Goal: Information Seeking & Learning: Learn about a topic

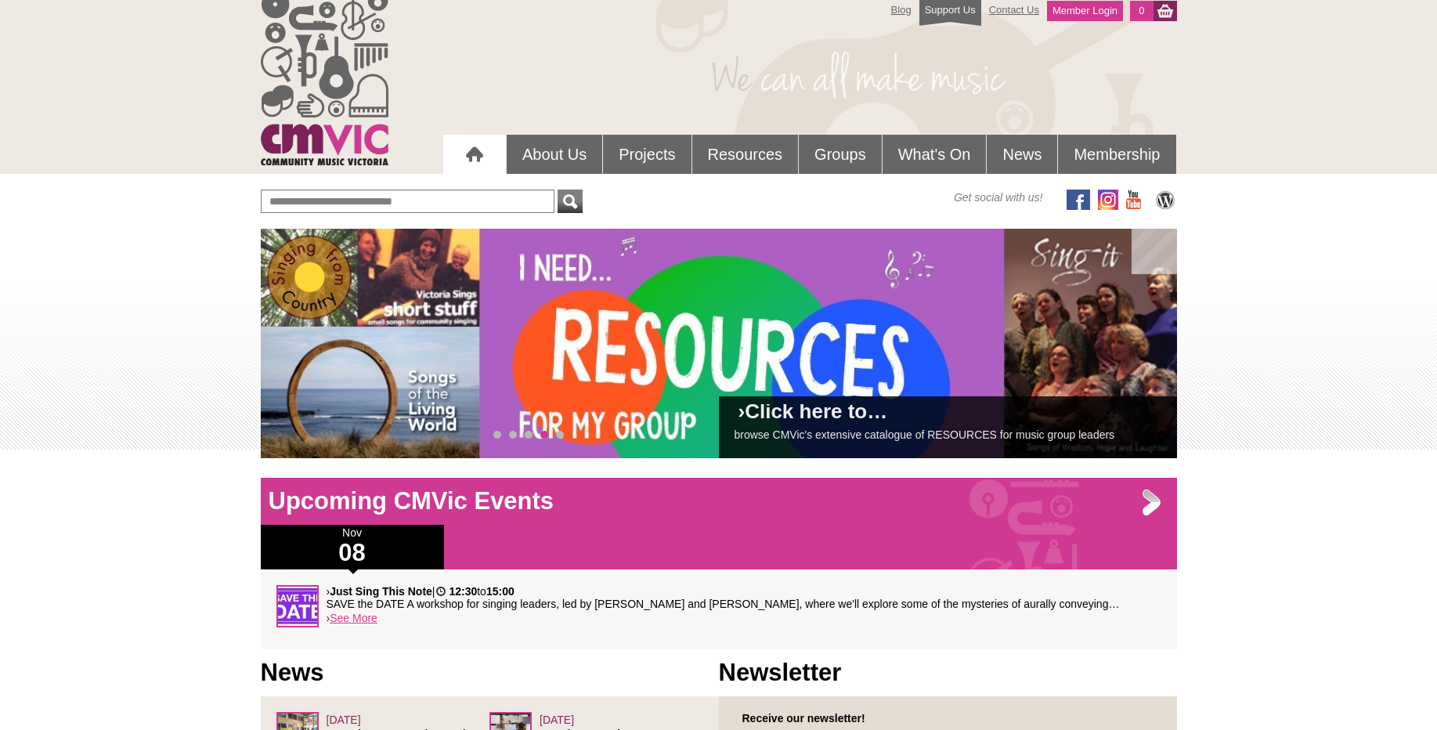
scroll to position [15, 0]
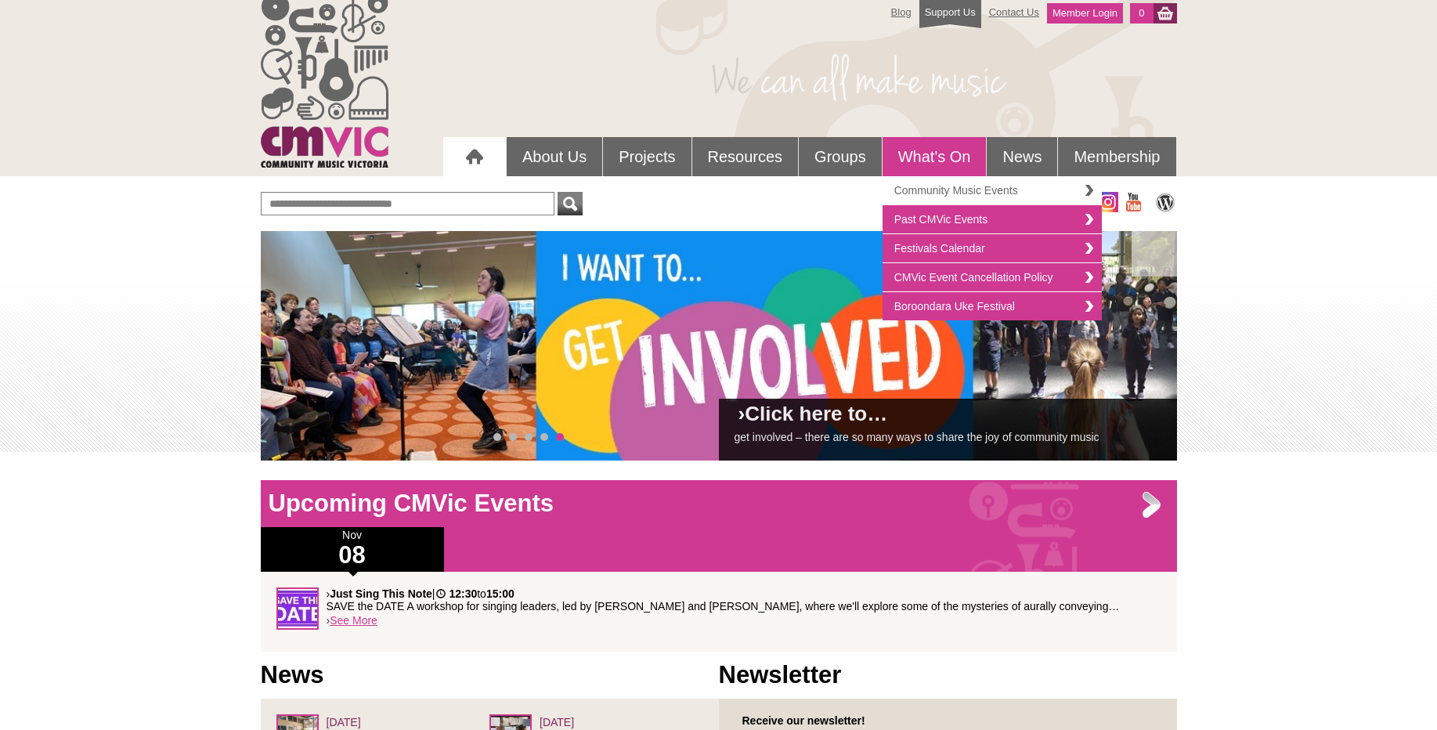
click at [939, 184] on link "Community Music Events" at bounding box center [991, 190] width 219 height 29
